Goal: Information Seeking & Learning: Learn about a topic

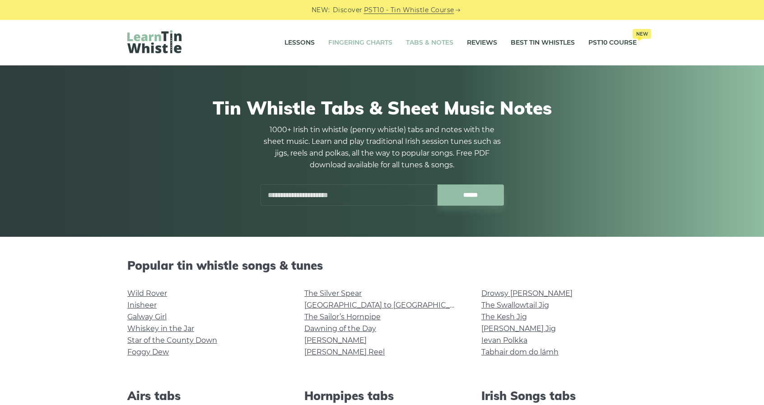
click at [353, 45] on link "Fingering Charts" at bounding box center [360, 43] width 64 height 23
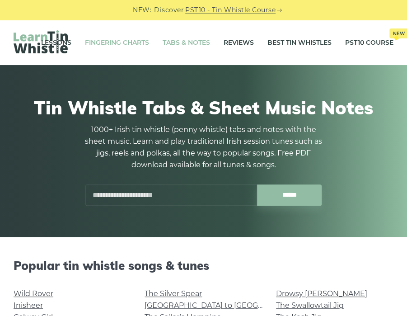
click at [123, 43] on link "Fingering Charts" at bounding box center [117, 42] width 64 height 23
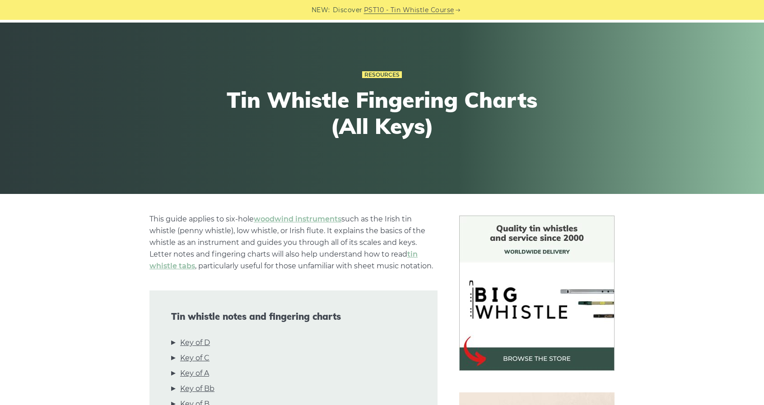
scroll to position [271, 0]
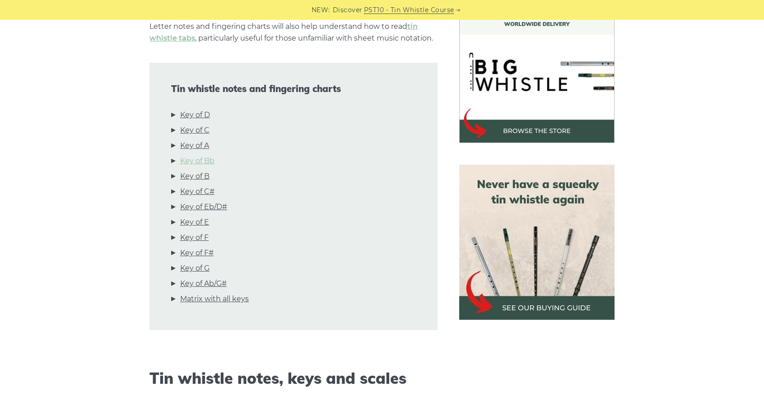
click at [205, 167] on link "Key of Bb" at bounding box center [197, 161] width 34 height 12
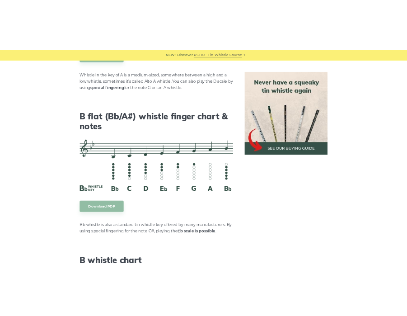
scroll to position [2804, 0]
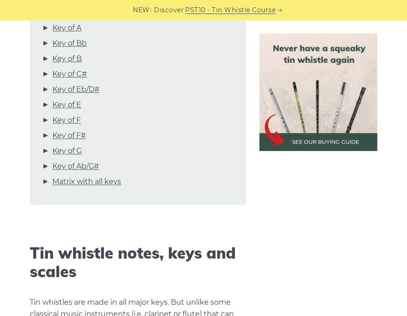
scroll to position [361, 0]
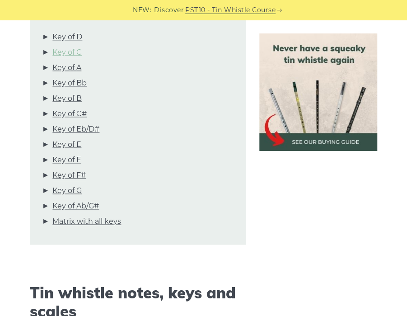
click at [71, 48] on link "Key of C" at bounding box center [66, 53] width 29 height 12
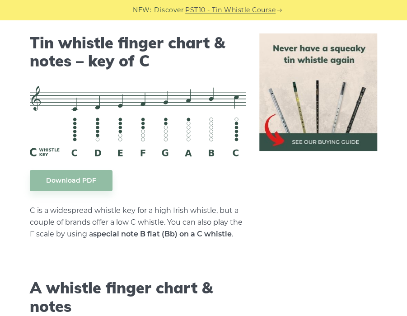
scroll to position [2325, 0]
